Goal: Task Accomplishment & Management: Manage account settings

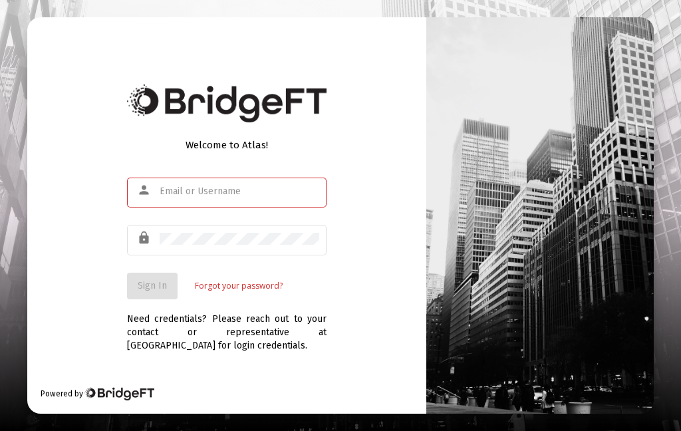
scroll to position [157, 0]
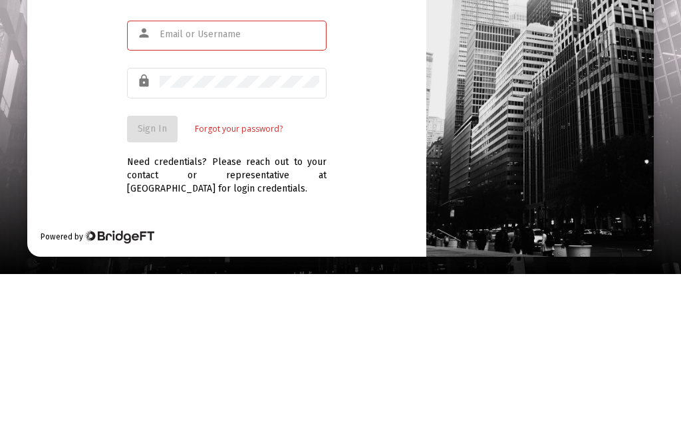
type input "[EMAIL_ADDRESS][DOMAIN_NAME]"
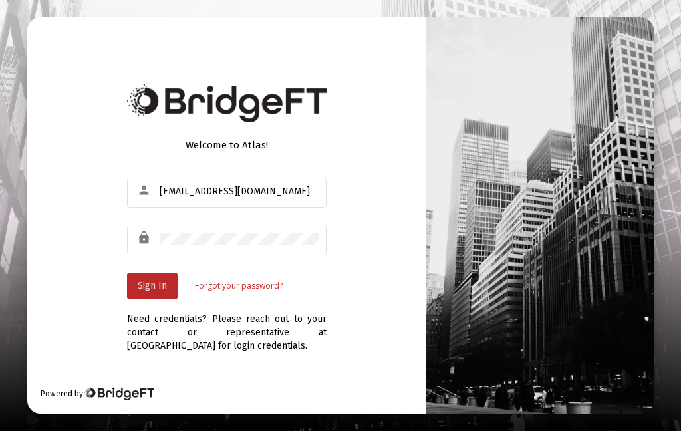
click at [138, 280] on span "Sign In" at bounding box center [152, 285] width 29 height 11
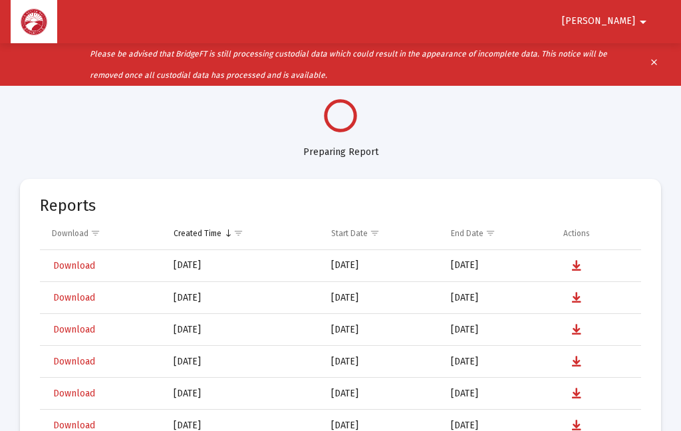
select select "View all"
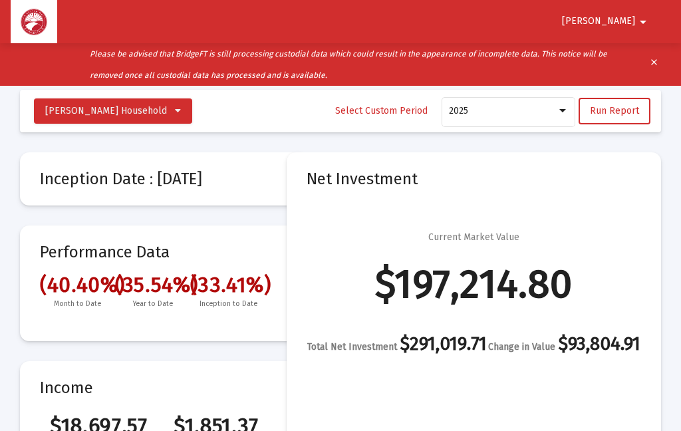
click at [623, 112] on span "Run Report" at bounding box center [614, 110] width 49 height 11
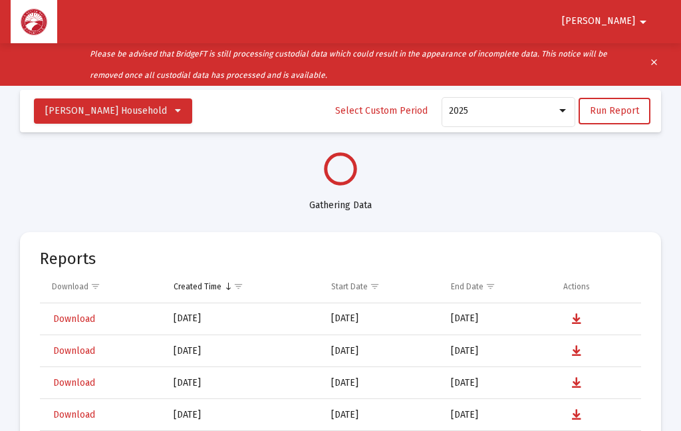
select select "View all"
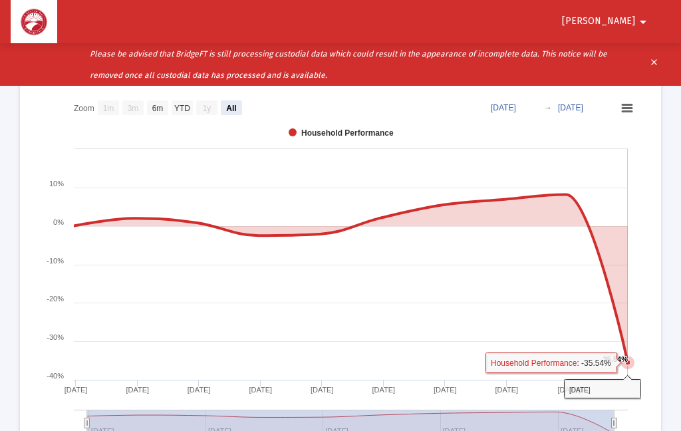
scroll to position [672, 0]
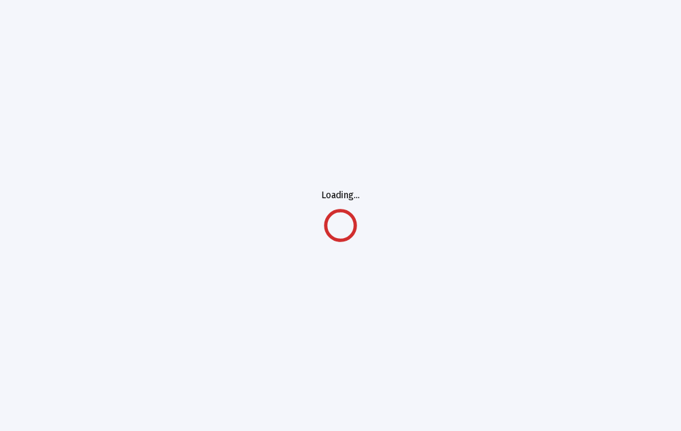
scroll to position [53, 0]
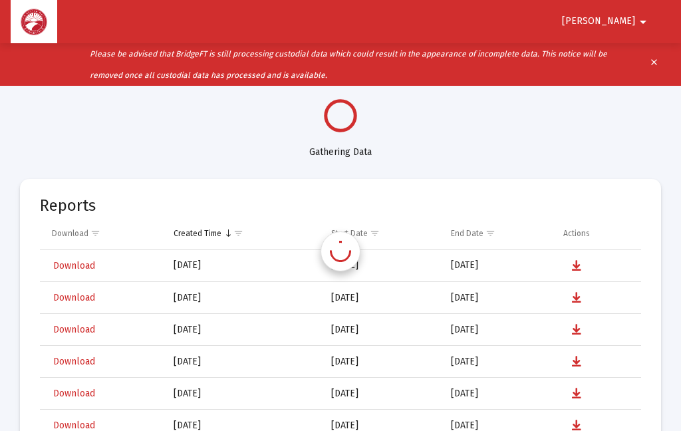
select select "View all"
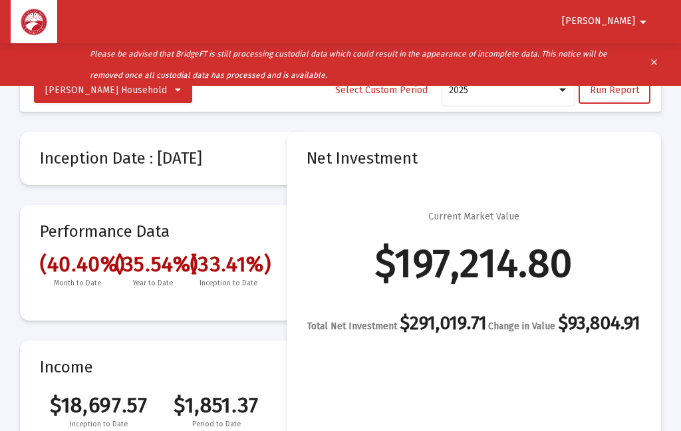
scroll to position [0, 0]
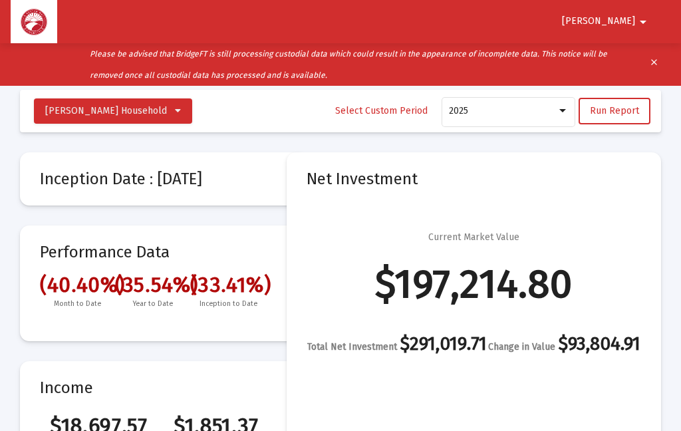
click at [621, 108] on span "Run Report" at bounding box center [614, 110] width 49 height 11
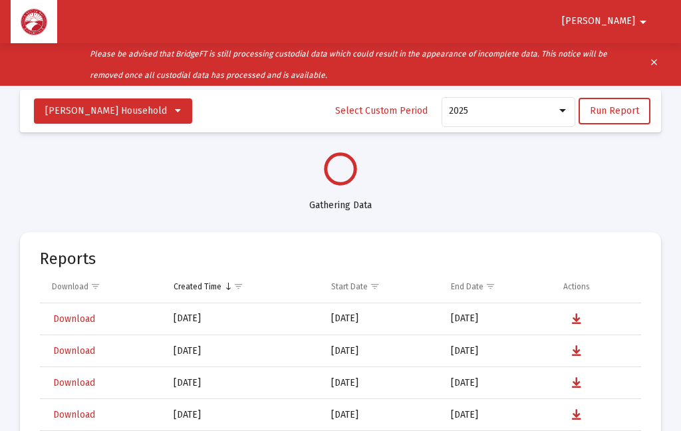
select select "View all"
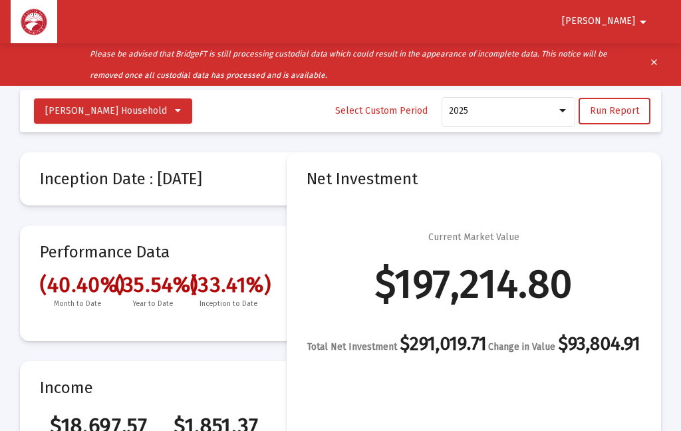
click at [633, 22] on span "Richard" at bounding box center [598, 21] width 73 height 11
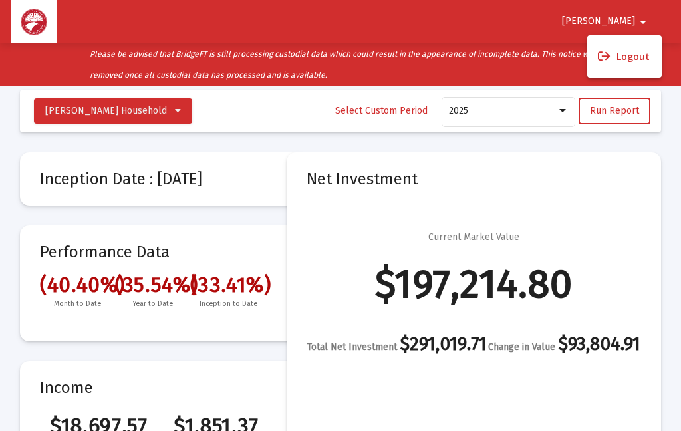
click at [634, 60] on button "Logout" at bounding box center [624, 57] width 74 height 32
